Goal: Go to known website: Access a specific website the user already knows

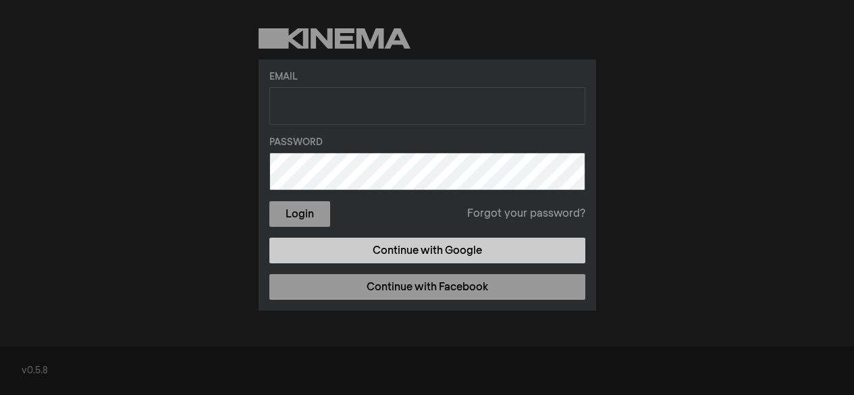
click at [395, 248] on link "Continue with Google" at bounding box center [427, 251] width 316 height 26
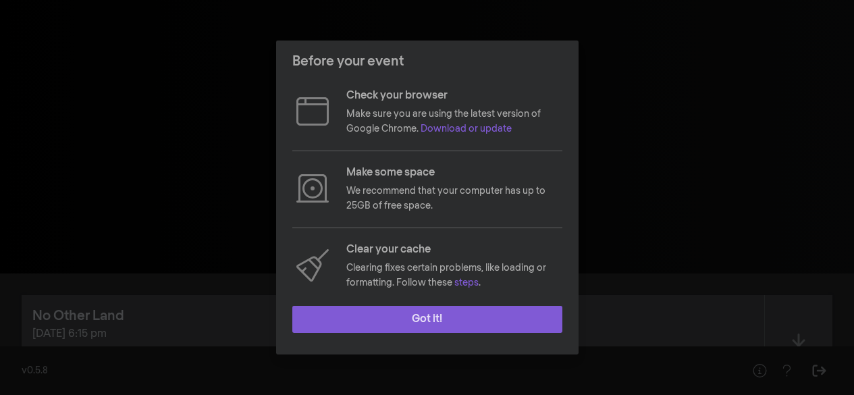
click at [429, 309] on button "Got it!" at bounding box center [427, 319] width 270 height 27
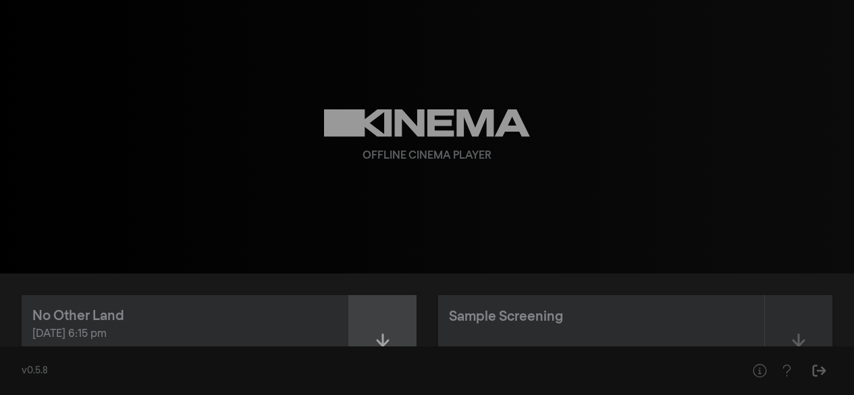
click at [394, 320] on div at bounding box center [382, 343] width 67 height 96
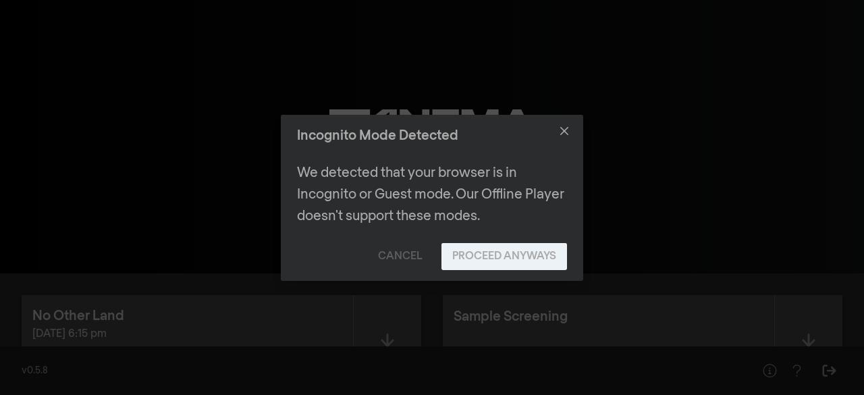
click at [466, 250] on button "Proceed Anyways" at bounding box center [504, 256] width 126 height 27
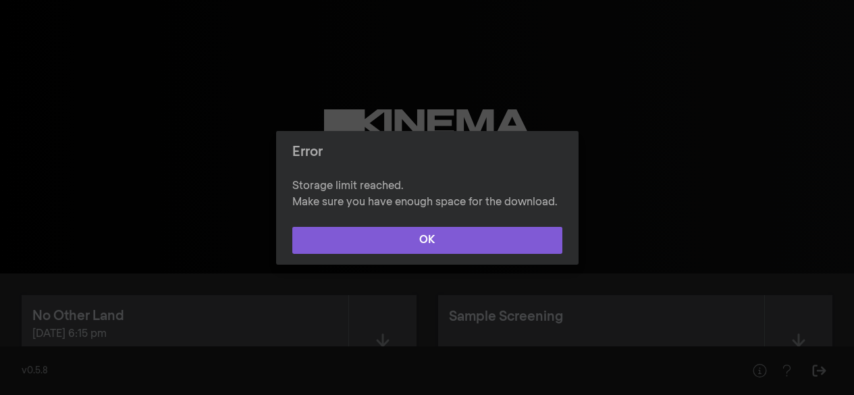
click at [461, 245] on button "OK" at bounding box center [427, 240] width 270 height 27
